Goal: Task Accomplishment & Management: Manage account settings

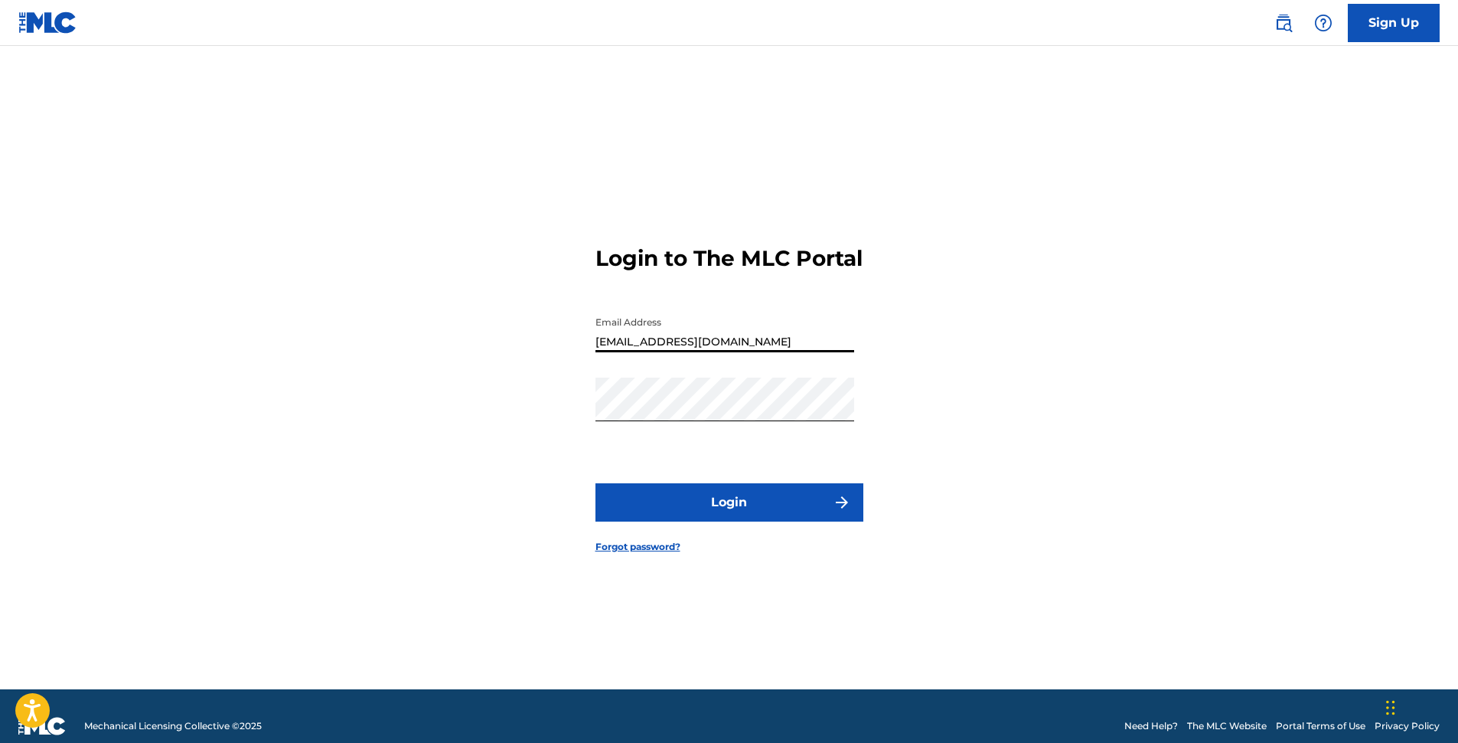
click at [693, 347] on input "[EMAIL_ADDRESS][DOMAIN_NAME]" at bounding box center [725, 331] width 259 height 44
click at [728, 518] on button "Login" at bounding box center [730, 502] width 268 height 38
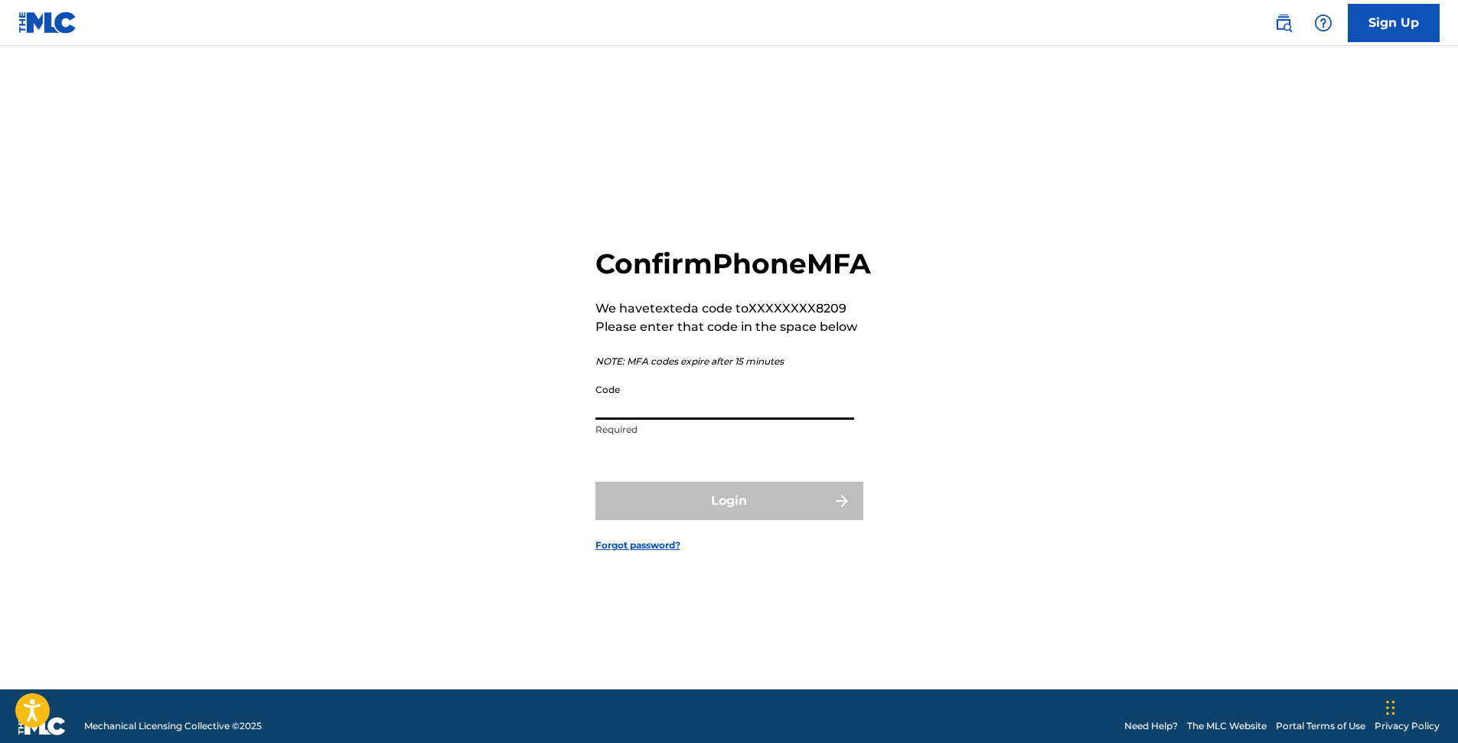
click at [665, 419] on input "Code" at bounding box center [725, 398] width 259 height 44
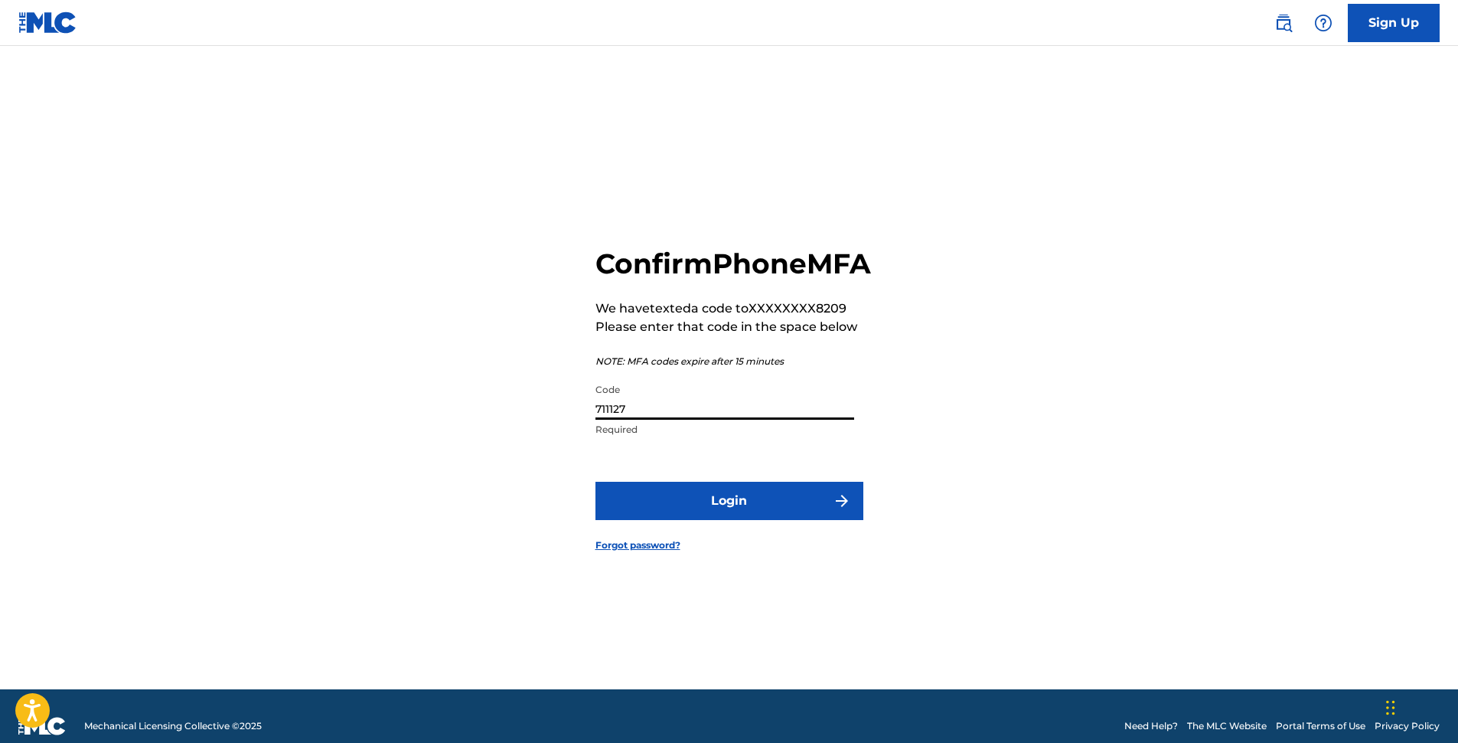
type input "711127"
click at [734, 520] on button "Login" at bounding box center [730, 501] width 268 height 38
